Goal: Information Seeking & Learning: Learn about a topic

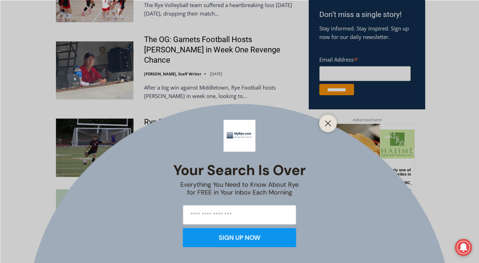
scroll to position [462, 0]
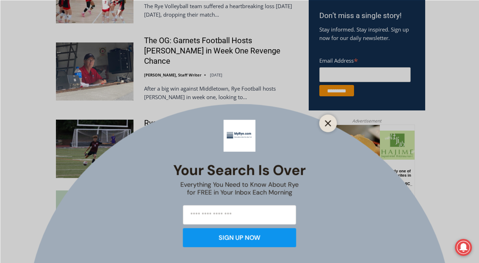
click at [330, 120] on button "Close" at bounding box center [328, 123] width 10 height 10
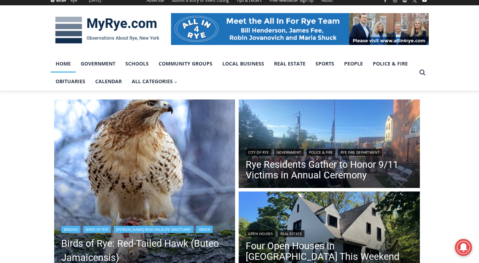
scroll to position [129, 0]
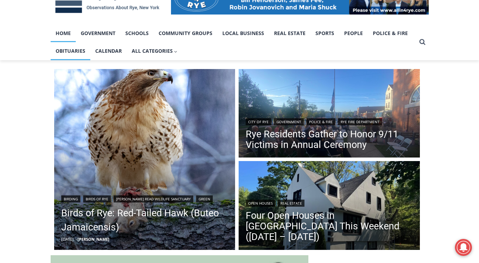
click at [73, 52] on link "Obituaries" at bounding box center [71, 51] width 40 height 18
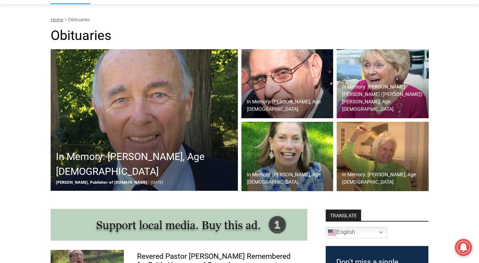
scroll to position [242, 0]
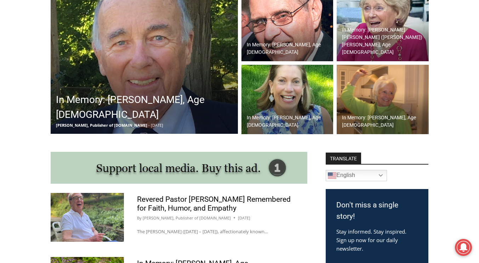
click at [383, 44] on h2 "In Memory: [PERSON_NAME] [PERSON_NAME] ([PERSON_NAME]) [PERSON_NAME], Age [DEMO…" at bounding box center [384, 41] width 85 height 30
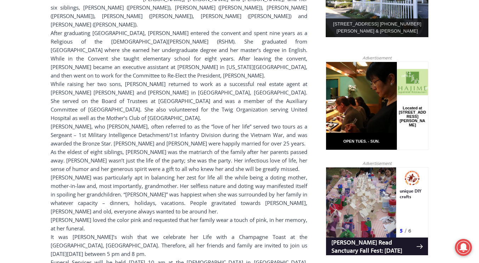
scroll to position [429, 0]
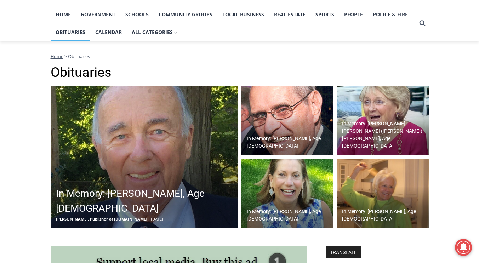
click at [291, 142] on div "In Memory: [PERSON_NAME], Age [DEMOGRAPHIC_DATA]" at bounding box center [289, 142] width 89 height 18
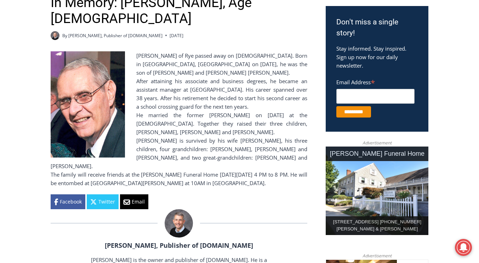
scroll to position [0, 0]
